Goal: Task Accomplishment & Management: Complete application form

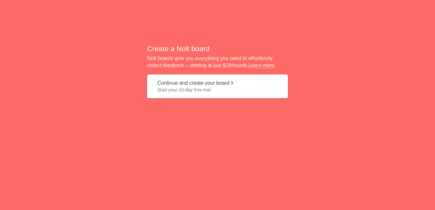
click at [210, 82] on button "Continue and create your board Start your 10-day free trial" at bounding box center [217, 86] width 141 height 24
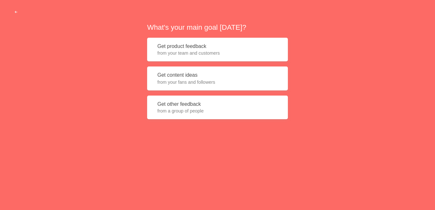
click at [182, 46] on button "Get product feedback from your team and customers" at bounding box center [217, 50] width 141 height 24
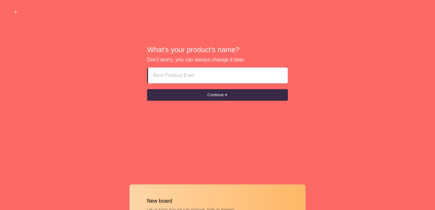
click at [184, 73] on input at bounding box center [217, 75] width 129 height 15
type input "Fujairah escort girls"
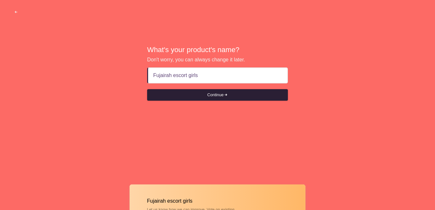
click at [213, 95] on button "Continue" at bounding box center [217, 95] width 141 height 12
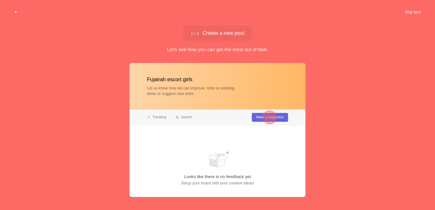
click at [414, 10] on button "Skip tour" at bounding box center [413, 12] width 32 height 12
